Goal: Task Accomplishment & Management: Complete application form

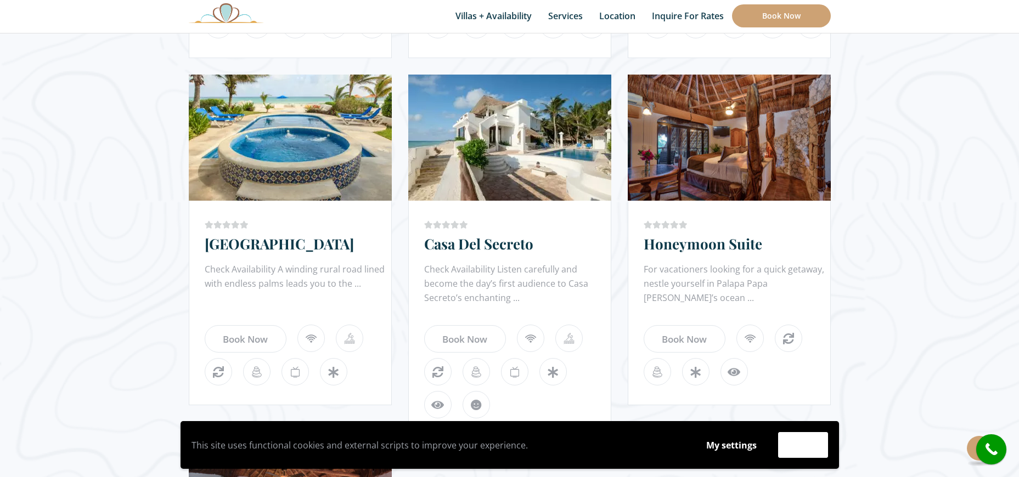
scroll to position [988, 0]
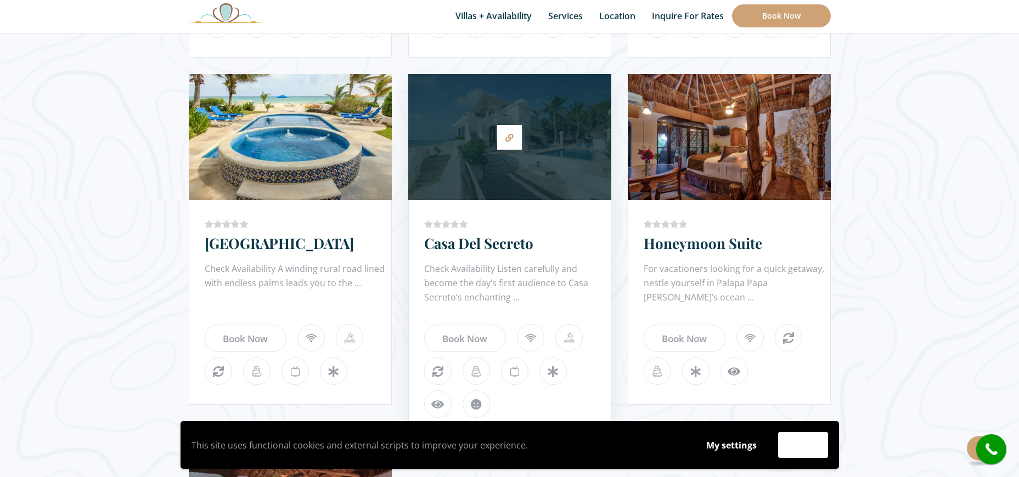
click at [511, 253] on h3 "Casa Del Secreto" at bounding box center [517, 248] width 187 height 28
click at [510, 244] on link "Casa Del Secreto" at bounding box center [478, 243] width 109 height 19
click at [509, 138] on icon at bounding box center [509, 138] width 8 height 8
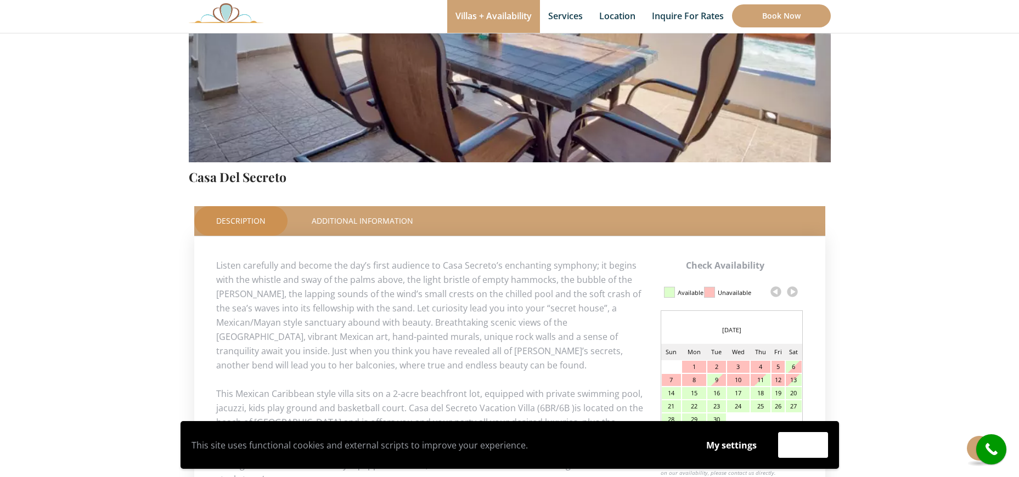
scroll to position [494, 0]
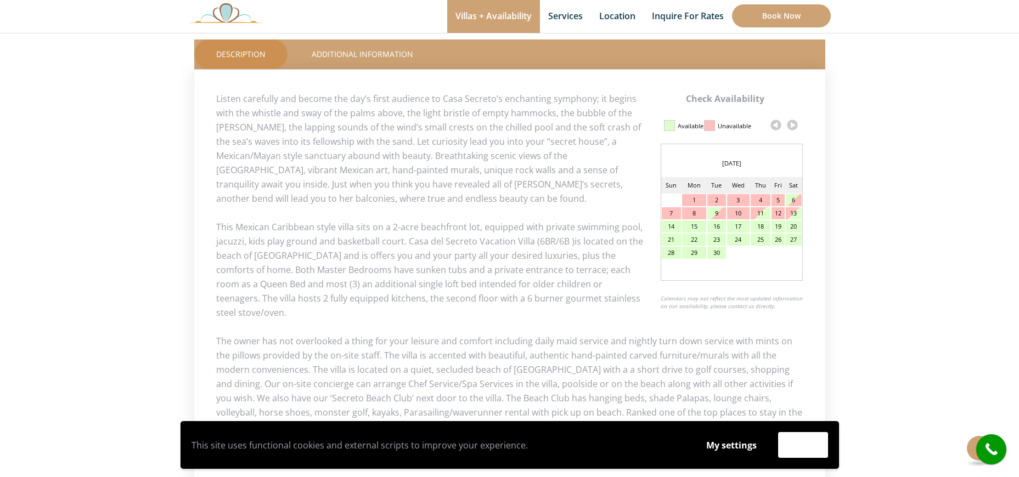
click at [793, 124] on link at bounding box center [792, 125] width 16 height 16
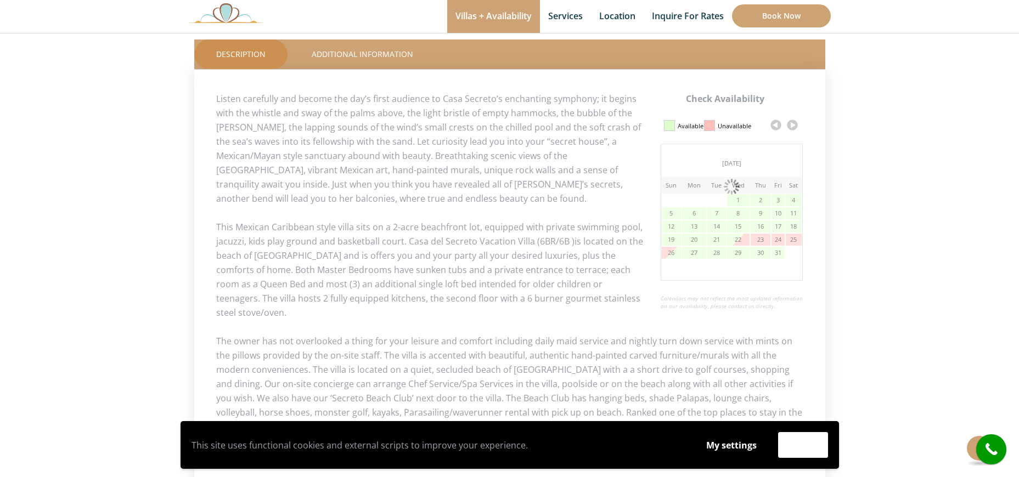
click at [793, 124] on link at bounding box center [792, 125] width 16 height 16
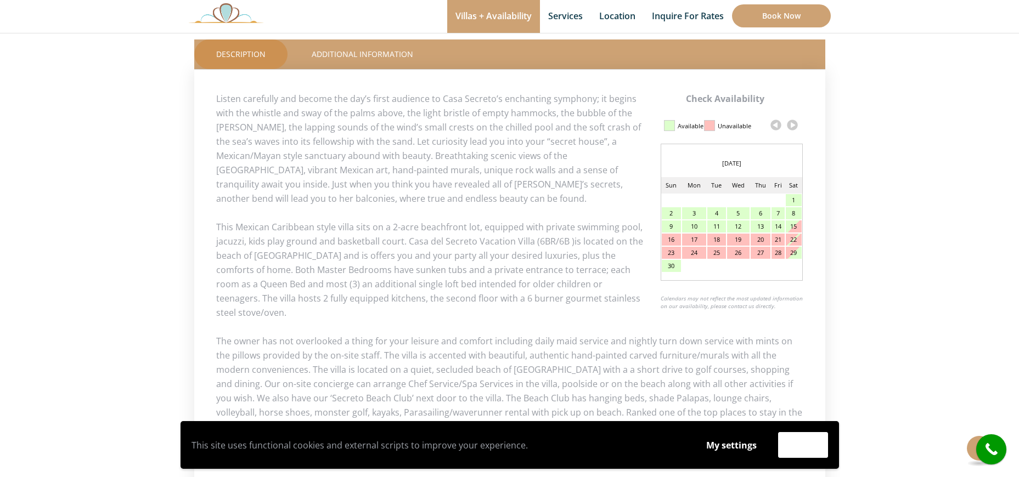
click at [793, 124] on link at bounding box center [792, 125] width 16 height 16
click at [793, 126] on link at bounding box center [792, 125] width 16 height 16
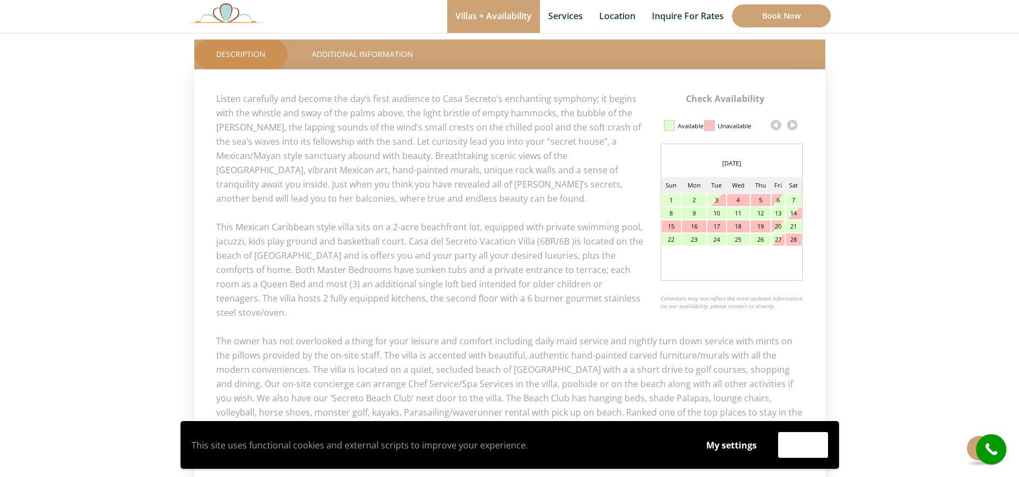
click at [777, 202] on div "6" at bounding box center [777, 200] width 13 height 12
click at [777, 212] on div "13" at bounding box center [777, 213] width 13 height 12
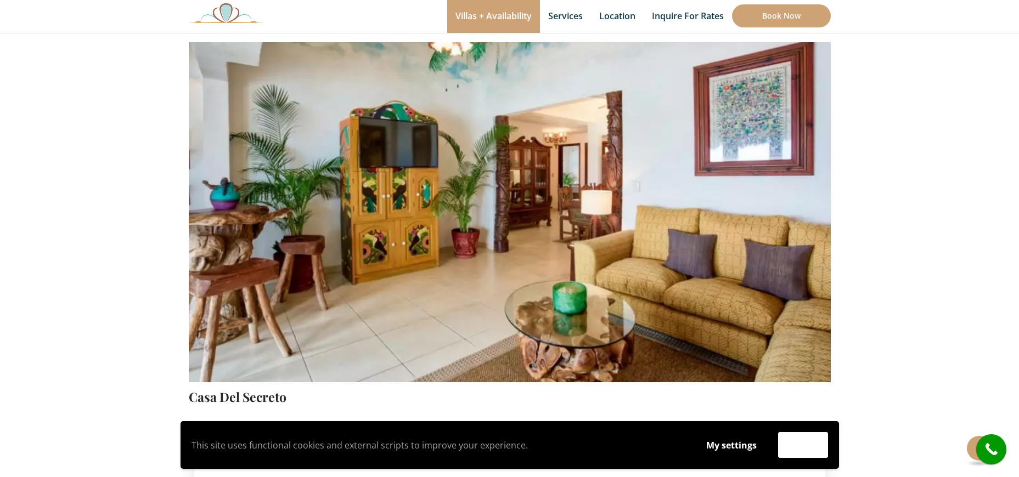
scroll to position [165, 0]
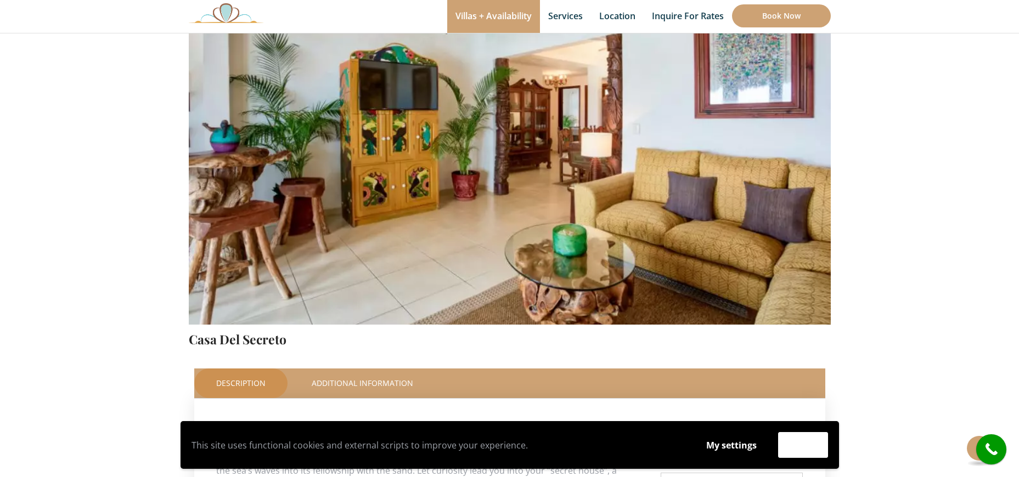
click at [736, 159] on img at bounding box center [510, 114] width 642 height 428
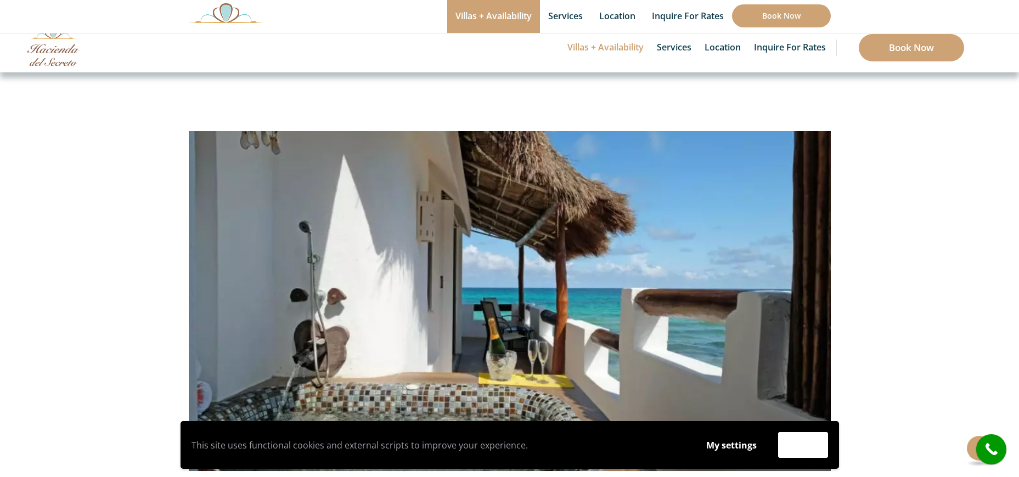
scroll to position [0, 0]
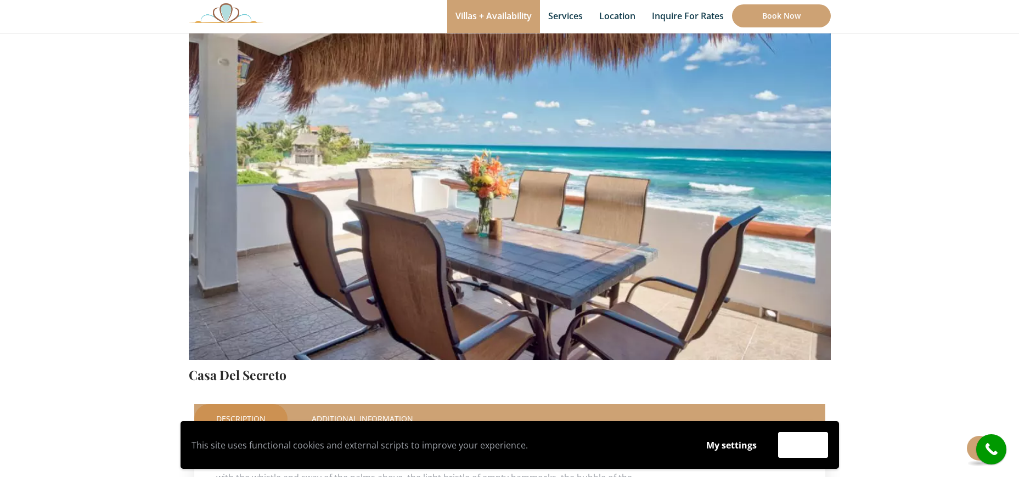
scroll to position [110, 0]
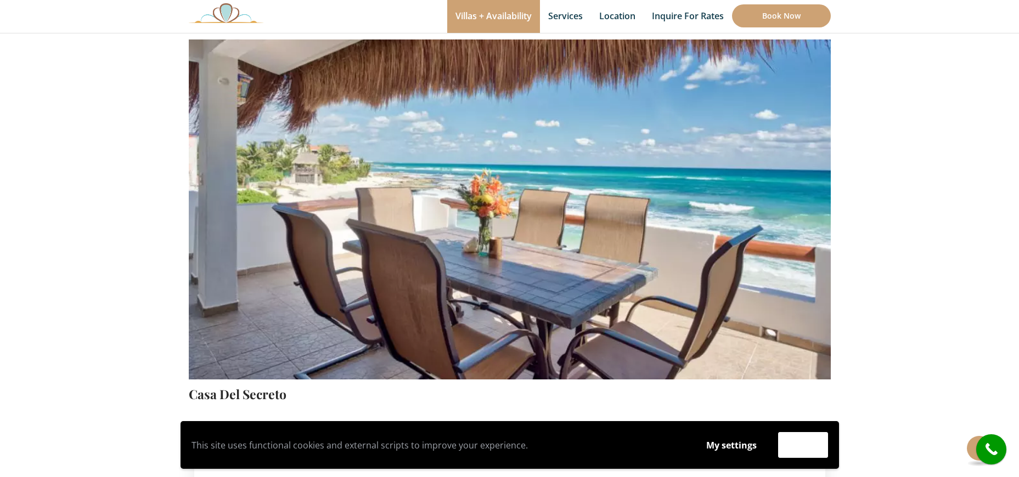
click at [670, 208] on img at bounding box center [510, 168] width 642 height 428
click at [466, 236] on img at bounding box center [510, 168] width 642 height 428
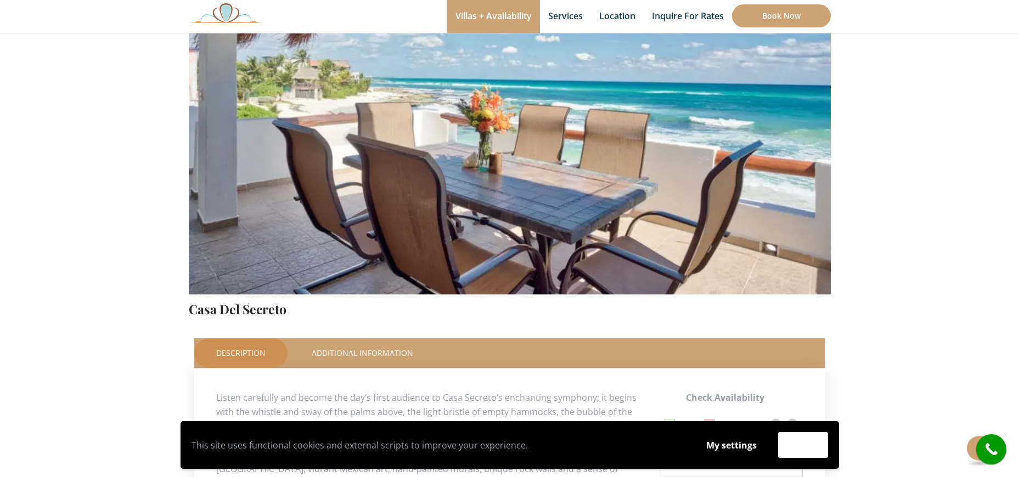
scroll to position [219, 0]
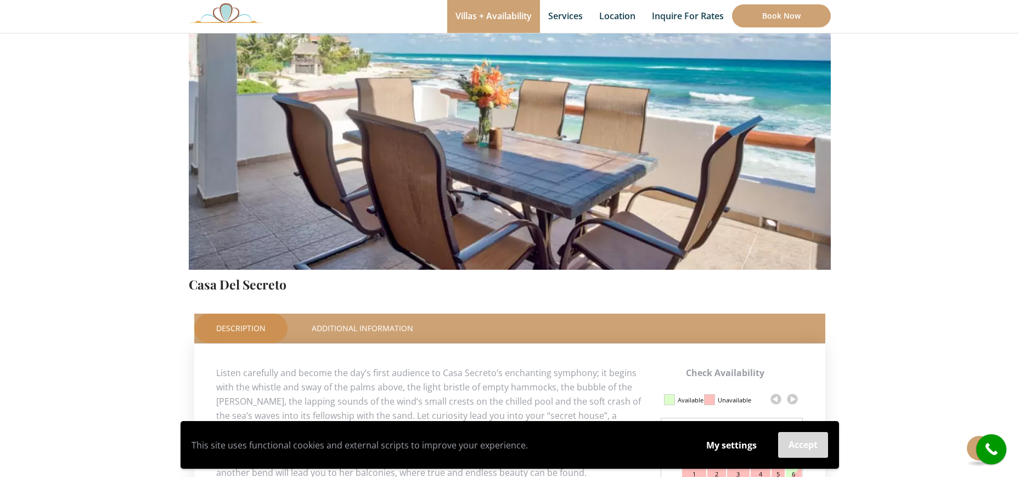
click at [809, 444] on button "Accept" at bounding box center [803, 445] width 50 height 26
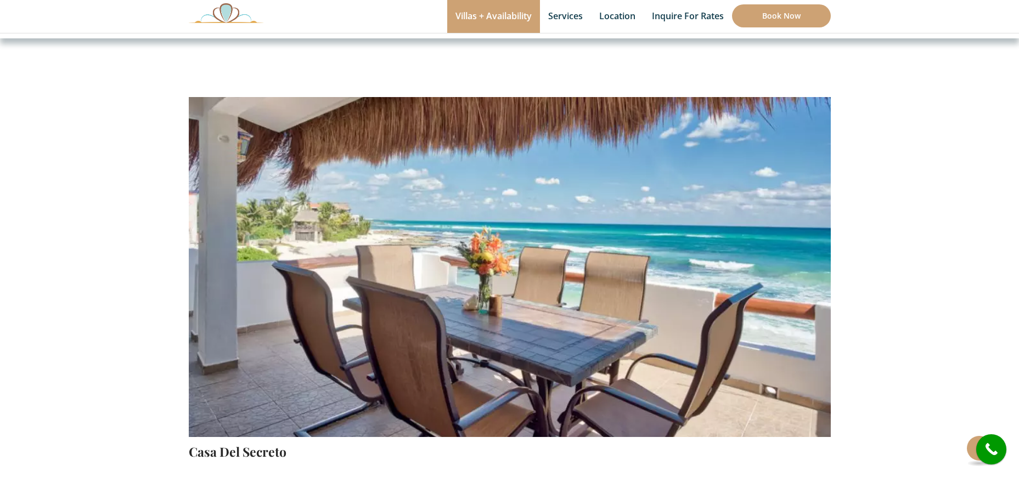
scroll to position [38, 0]
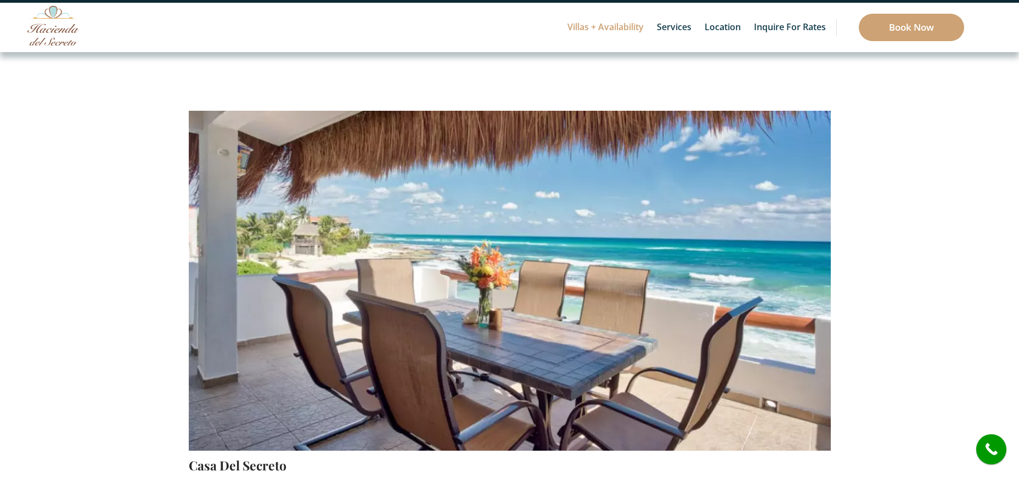
click at [760, 227] on img at bounding box center [510, 240] width 642 height 428
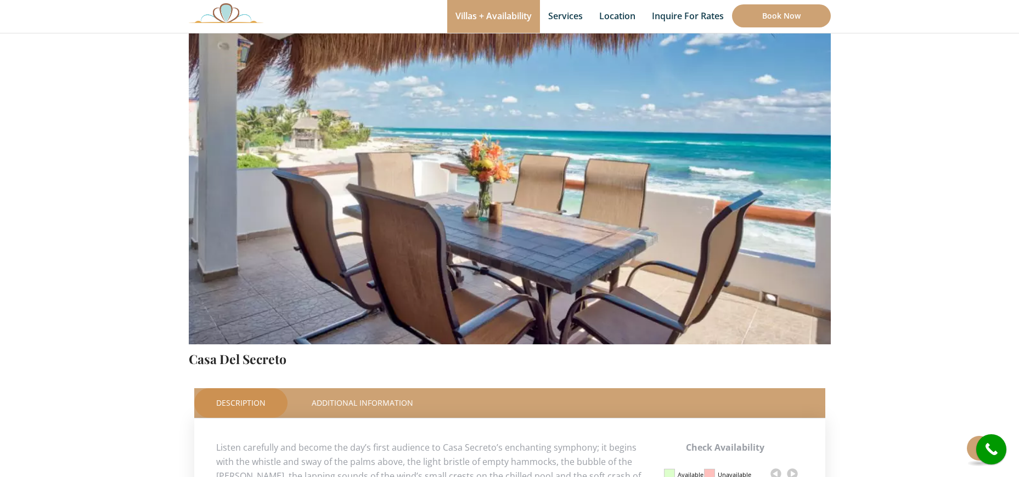
scroll to position [148, 0]
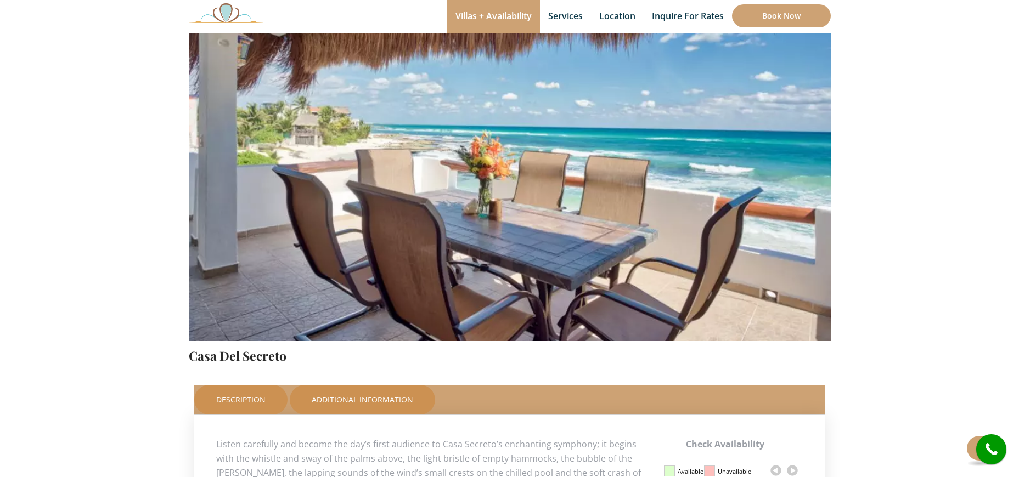
click at [381, 400] on link "Additional Information" at bounding box center [362, 400] width 145 height 30
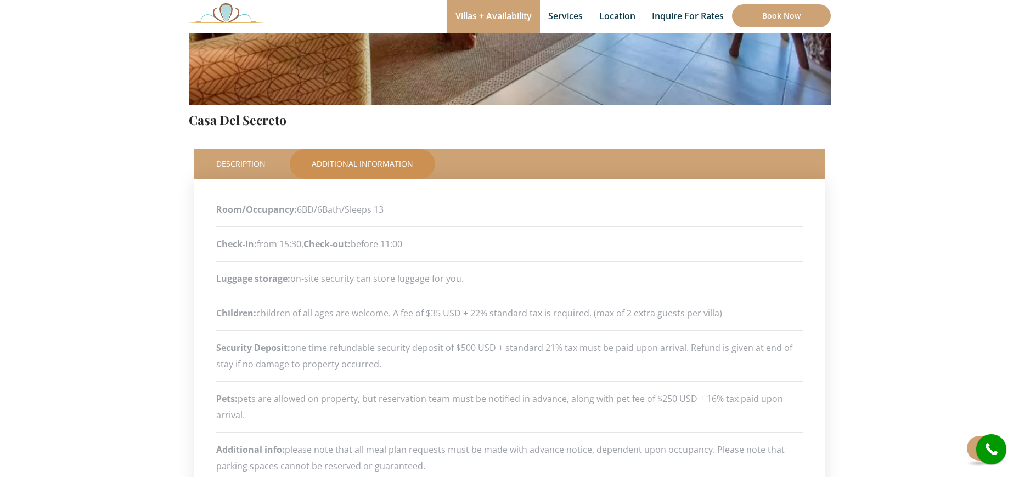
scroll to position [55, 0]
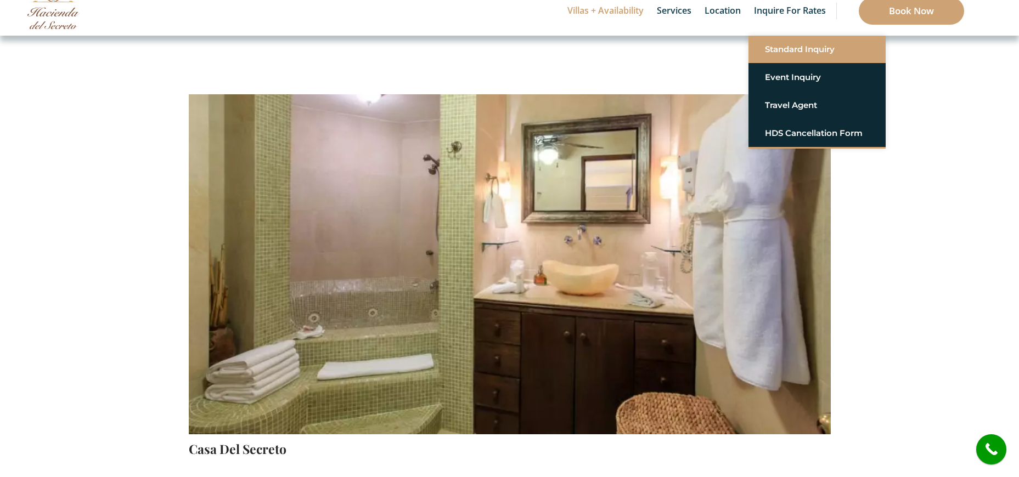
click at [792, 47] on link "Standard Inquiry" at bounding box center [817, 50] width 104 height 20
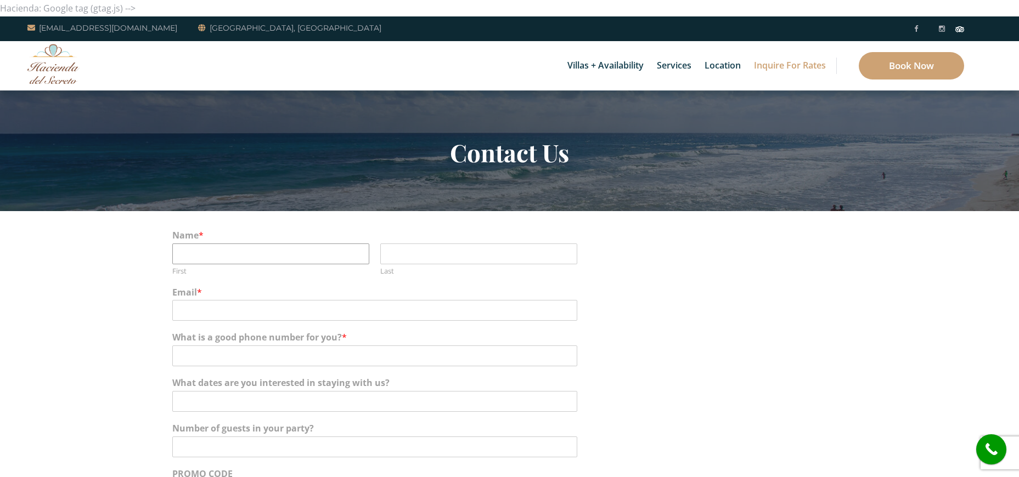
click at [205, 256] on input "First" at bounding box center [270, 254] width 197 height 21
type input "Lindsay"
type input "Katt"
type input "lindsayjanelle@ymail.com"
type input "9167928603"
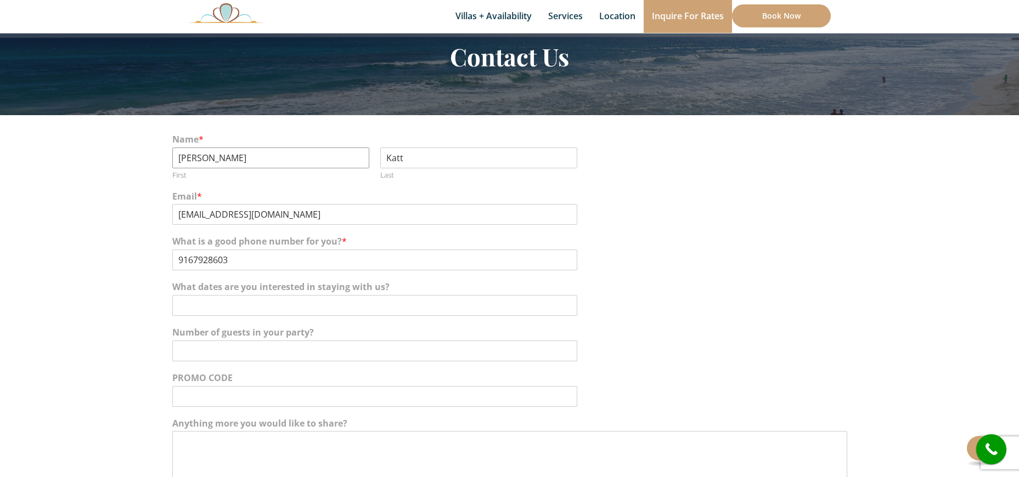
scroll to position [110, 0]
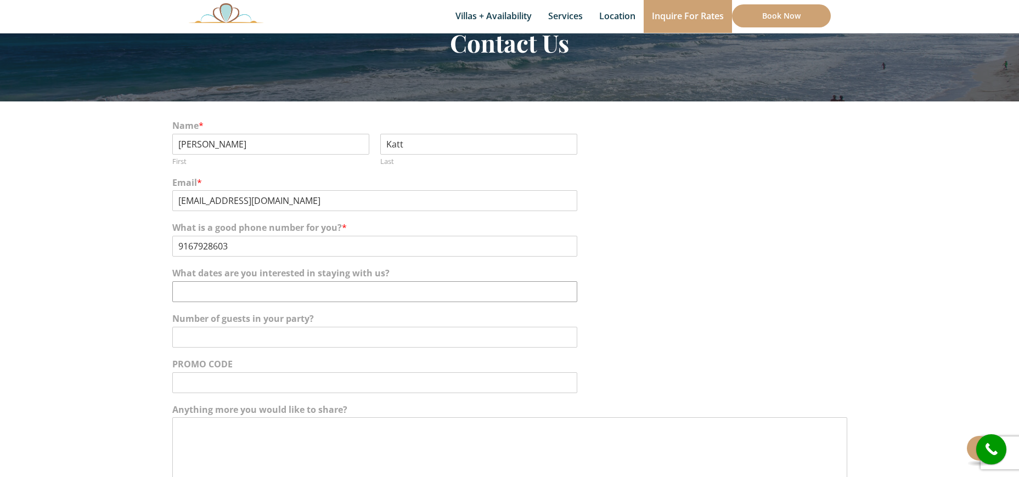
click at [302, 290] on input "What dates are you interested in staying with us?" at bounding box center [374, 291] width 405 height 21
type input "2/6/2026 - 2/13/2026"
click at [318, 329] on input "Number of guests in your party?" at bounding box center [374, 337] width 405 height 21
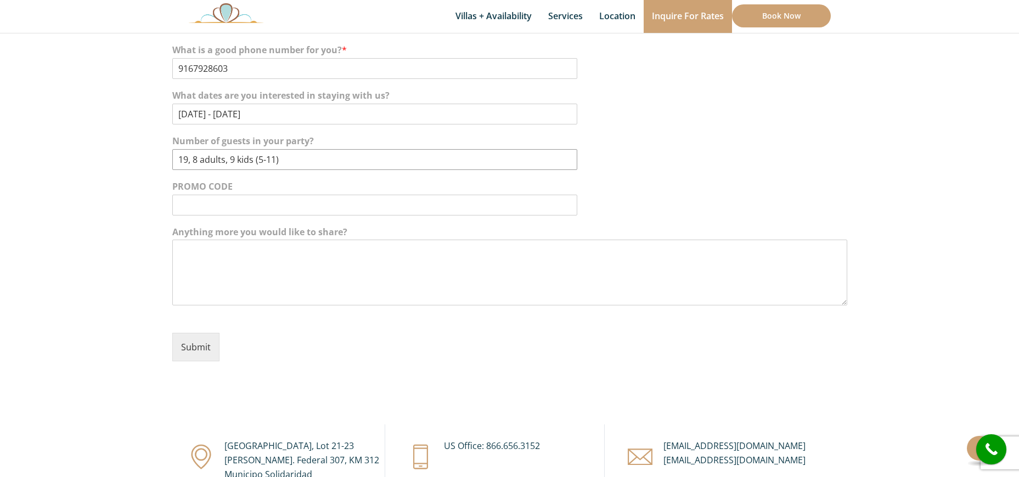
scroll to position [329, 0]
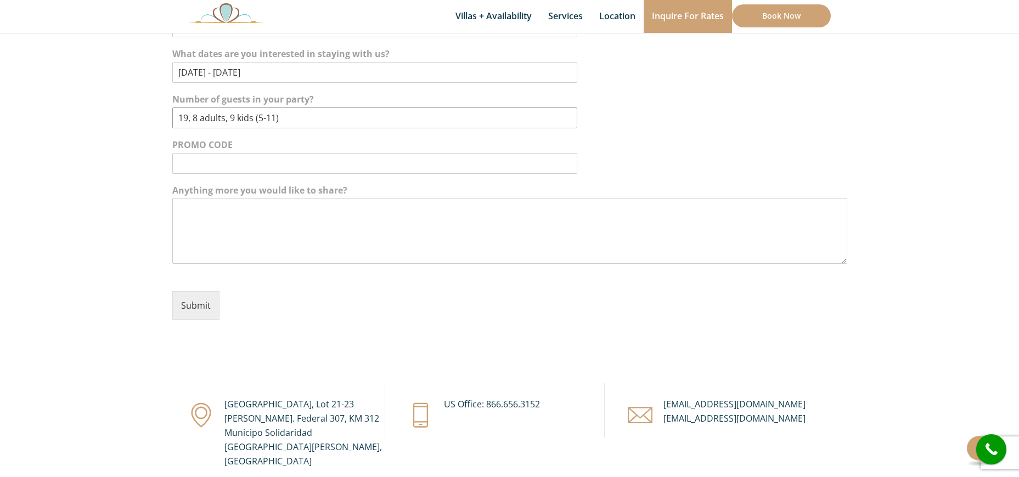
type input "19, 8 adults, 9 kids (5-11)"
click at [229, 218] on textarea "Anything more you would like to share?" at bounding box center [509, 231] width 675 height 66
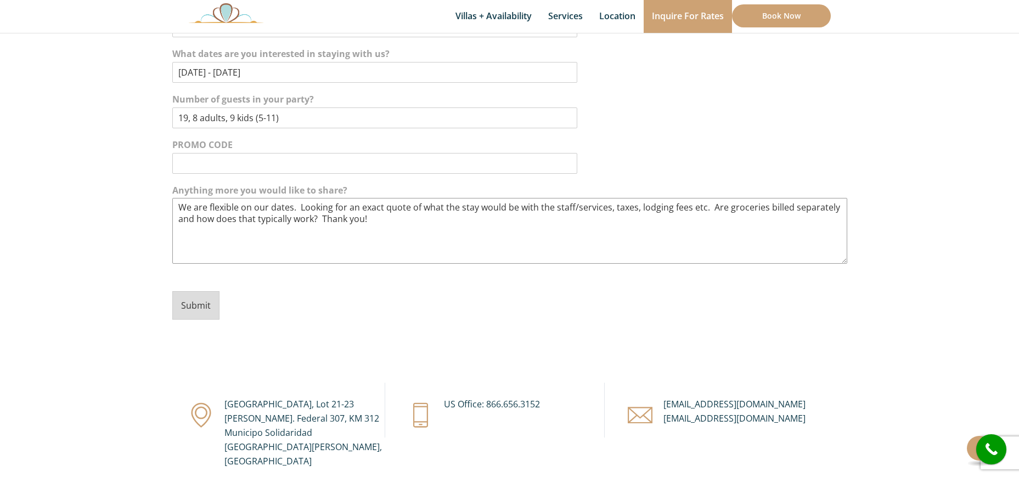
type textarea "We are flexible on our dates. Looking for an exact quote of what the stay would…"
click at [199, 305] on button "Submit" at bounding box center [195, 305] width 47 height 29
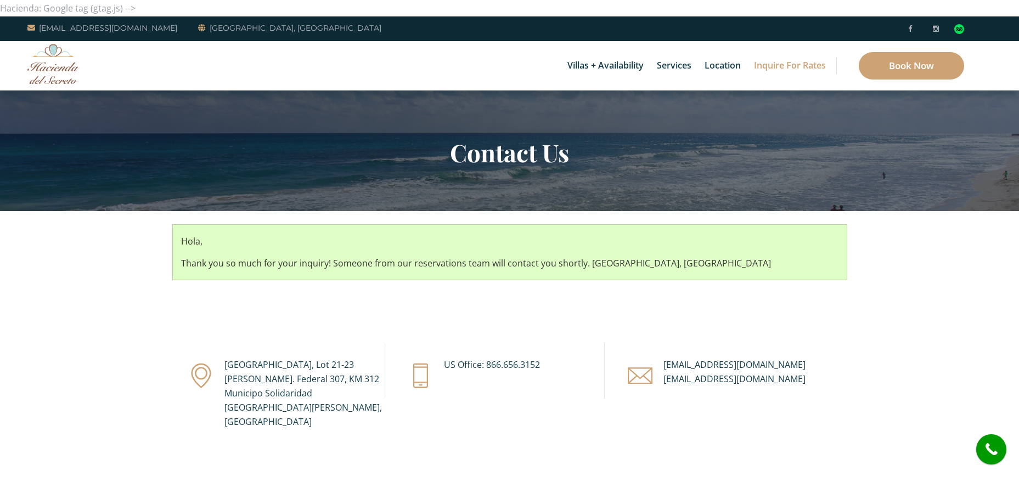
click at [57, 69] on img at bounding box center [53, 64] width 52 height 40
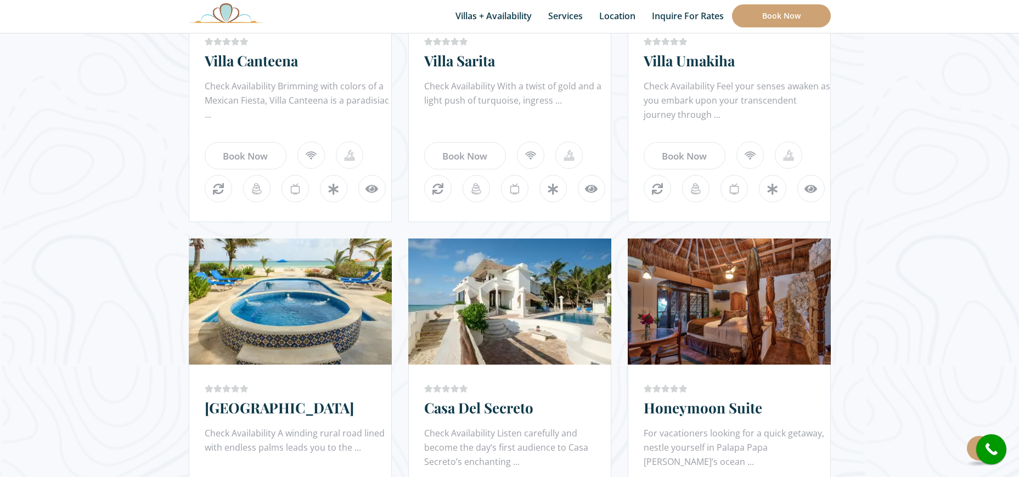
scroll to position [988, 0]
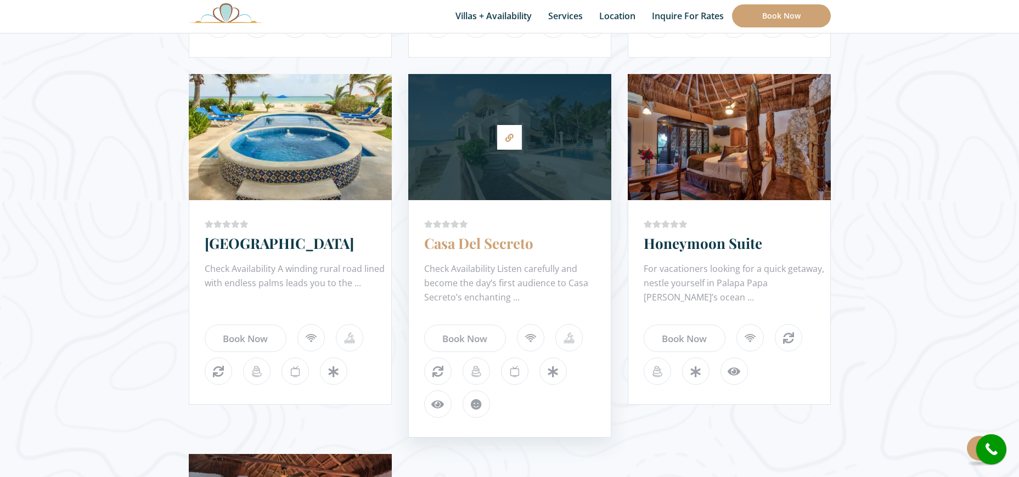
click at [479, 241] on link "Casa Del Secreto" at bounding box center [478, 243] width 109 height 19
